Goal: Task Accomplishment & Management: Manage account settings

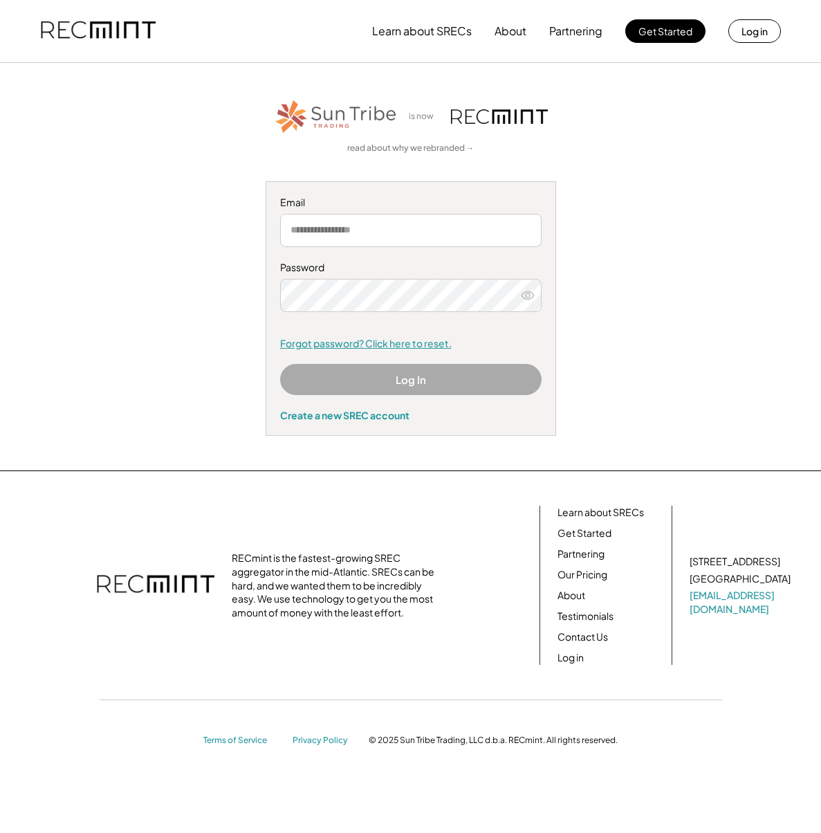
click at [396, 347] on link "Forgot password? Click here to reset." at bounding box center [410, 344] width 261 height 14
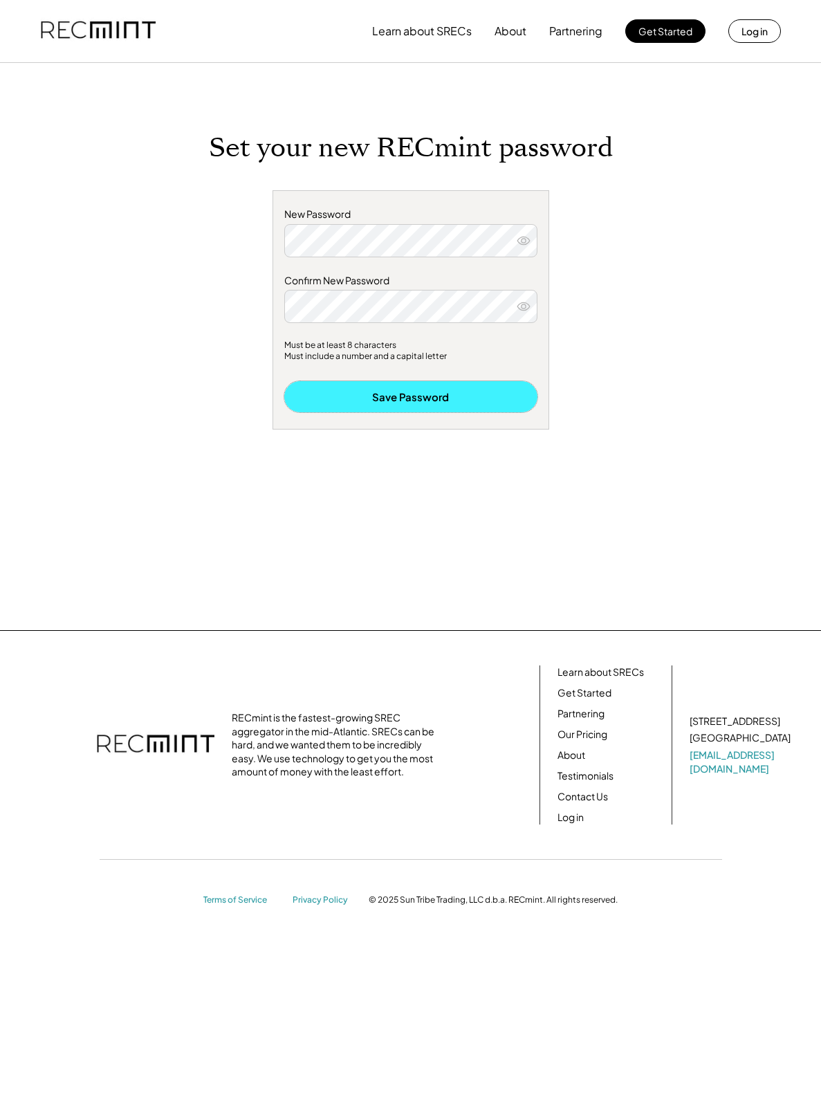
click at [401, 396] on button "Save Password" at bounding box center [410, 396] width 253 height 31
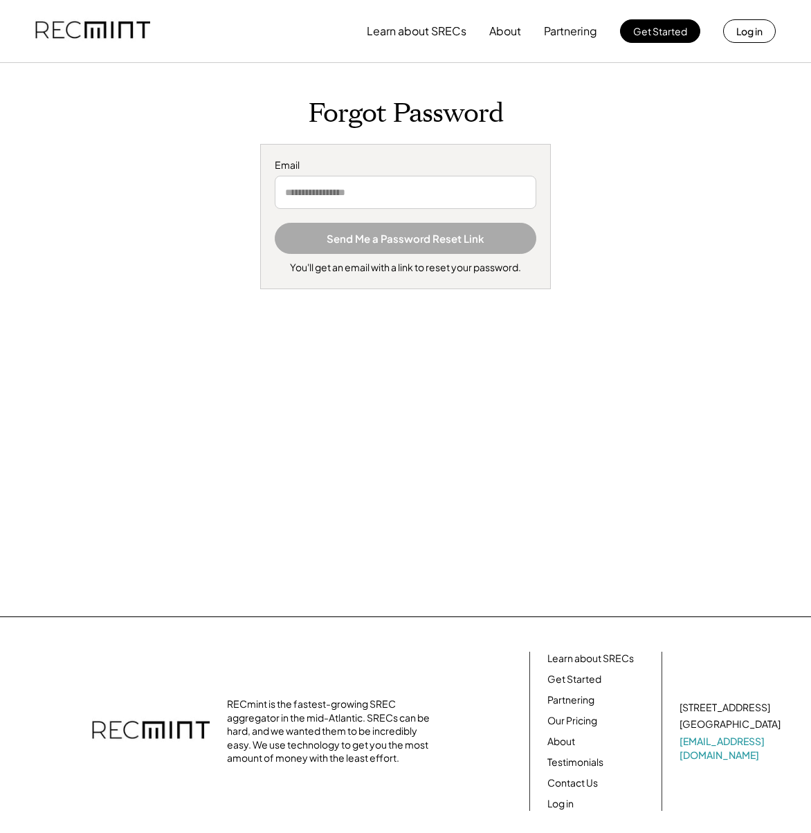
click at [297, 193] on input "email" at bounding box center [405, 192] width 261 height 33
type input "**********"
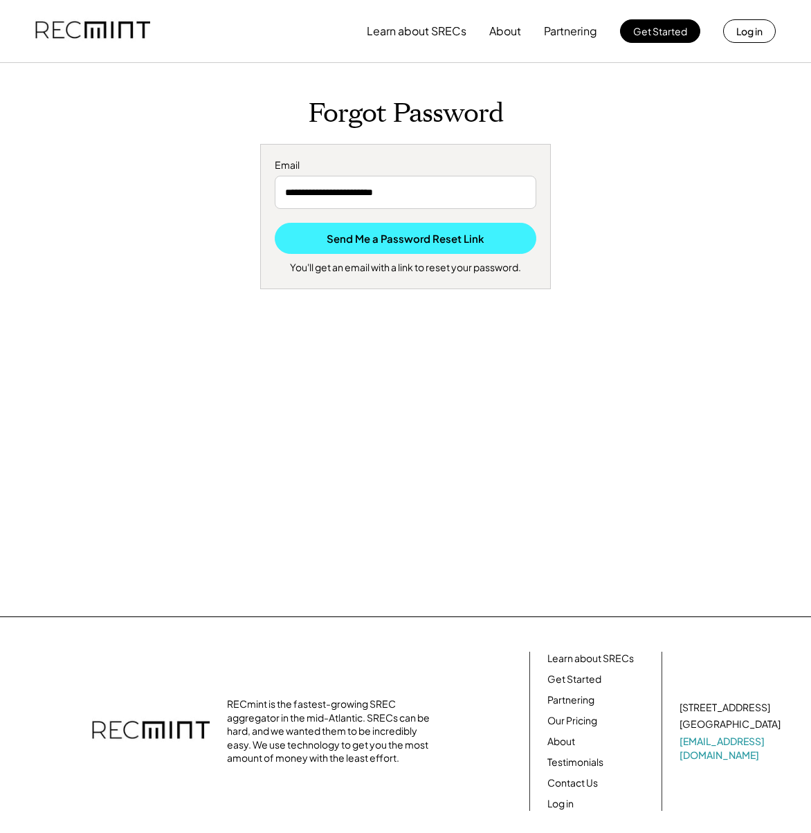
click at [376, 239] on button "Send Me a Password Reset Link" at bounding box center [405, 238] width 261 height 31
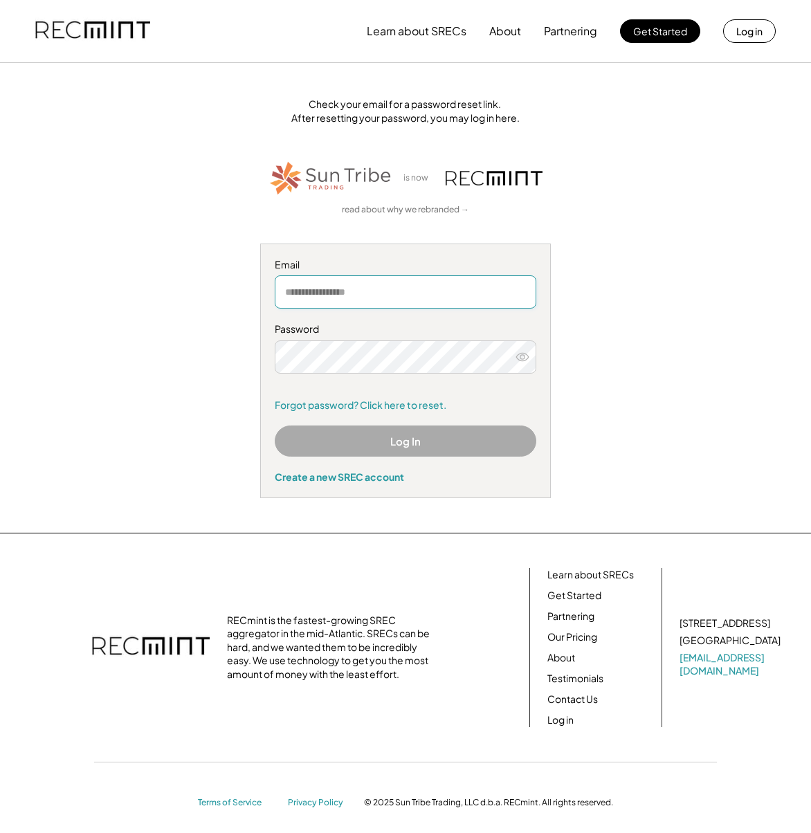
click at [292, 295] on input "email" at bounding box center [405, 291] width 261 height 33
type input "**********"
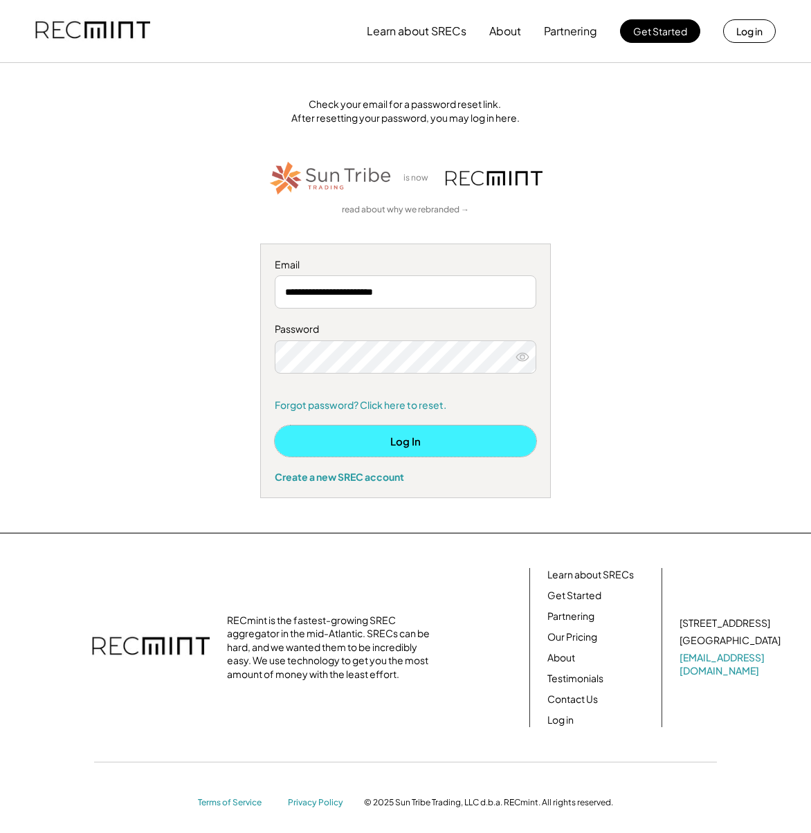
click at [427, 444] on button "Log In" at bounding box center [405, 440] width 261 height 31
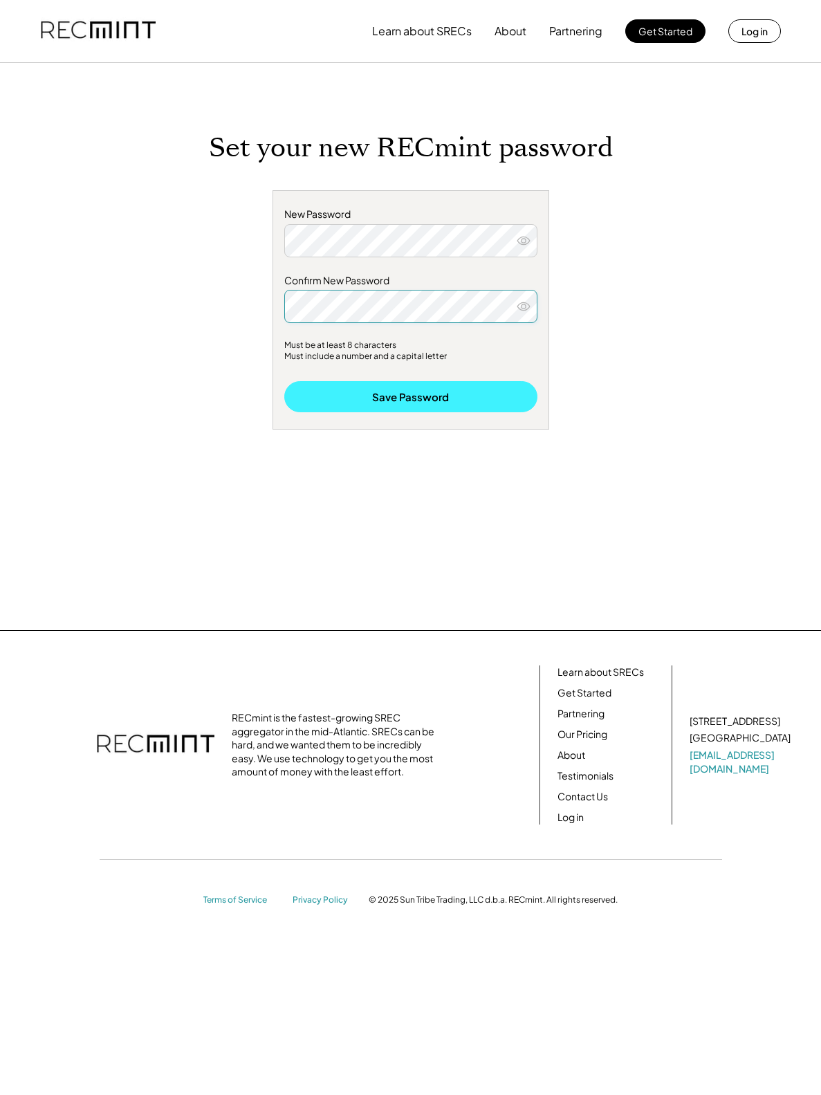
click at [434, 392] on button "Save Password" at bounding box center [410, 396] width 253 height 31
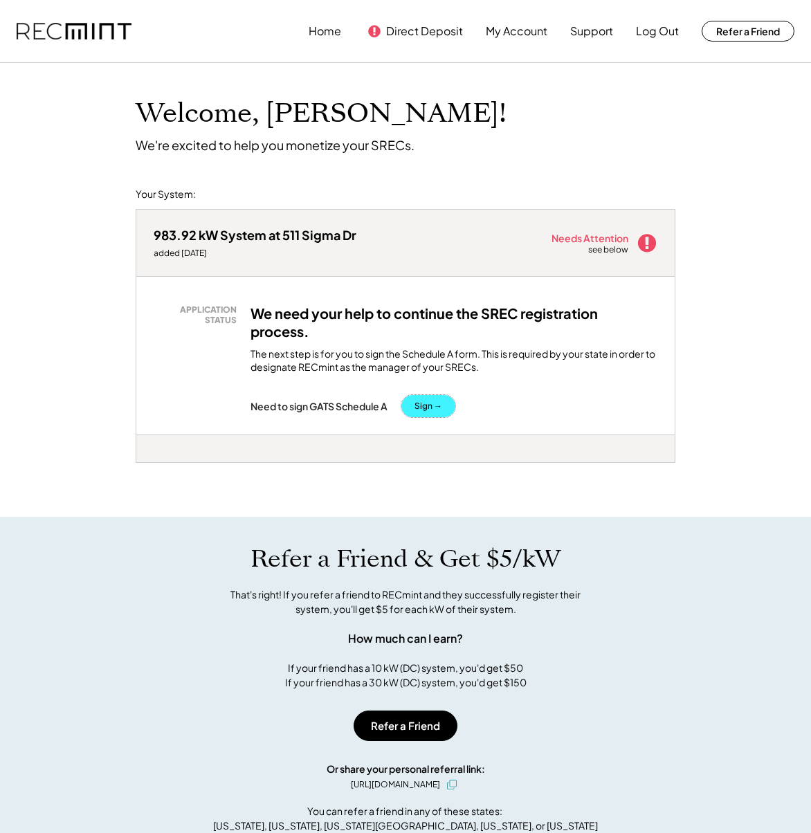
click at [433, 404] on button "Sign →" at bounding box center [428, 406] width 54 height 22
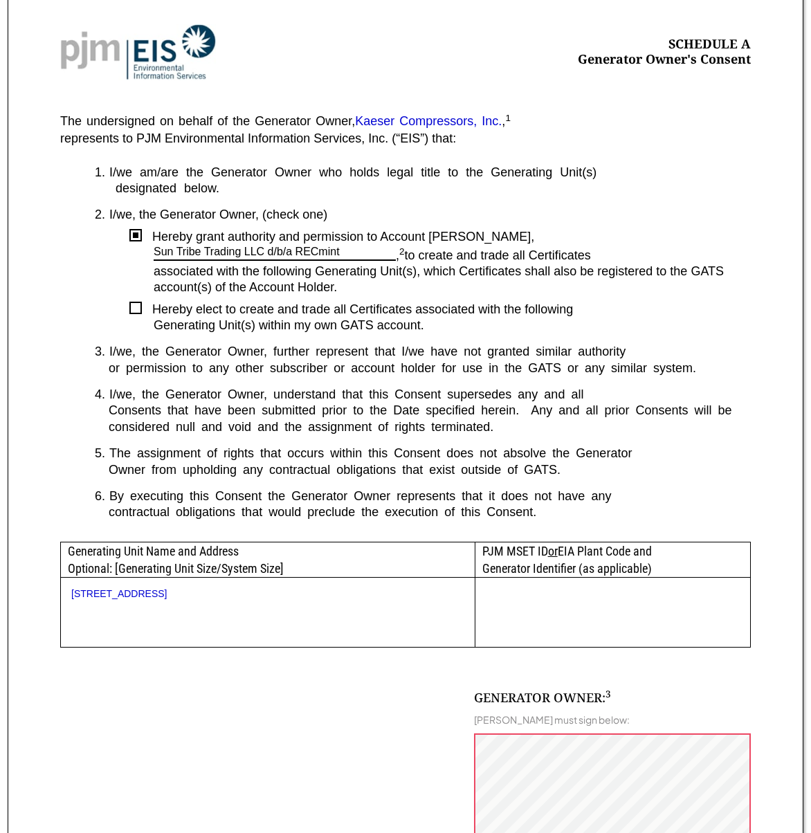
scroll to position [277, 0]
